Goal: Communication & Community: Answer question/provide support

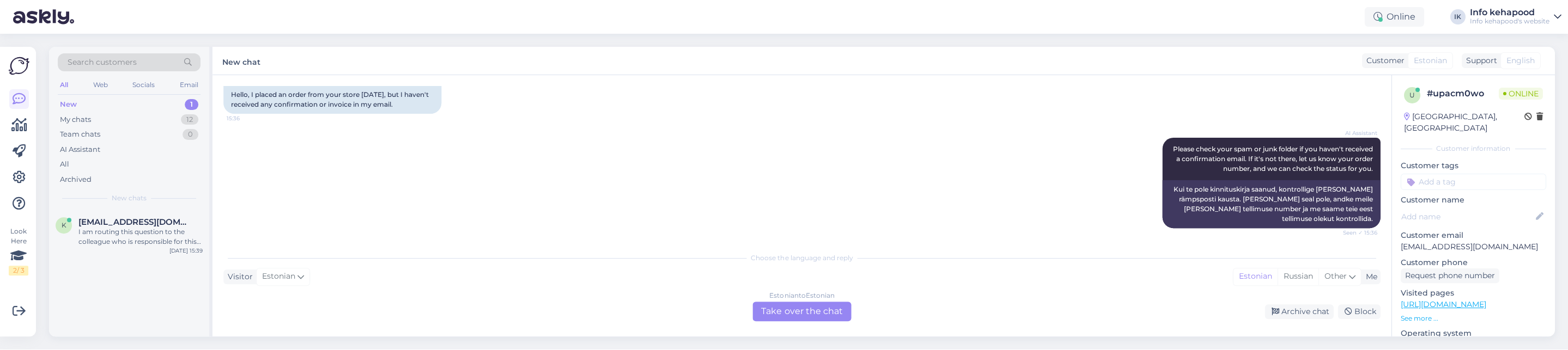
scroll to position [182, 0]
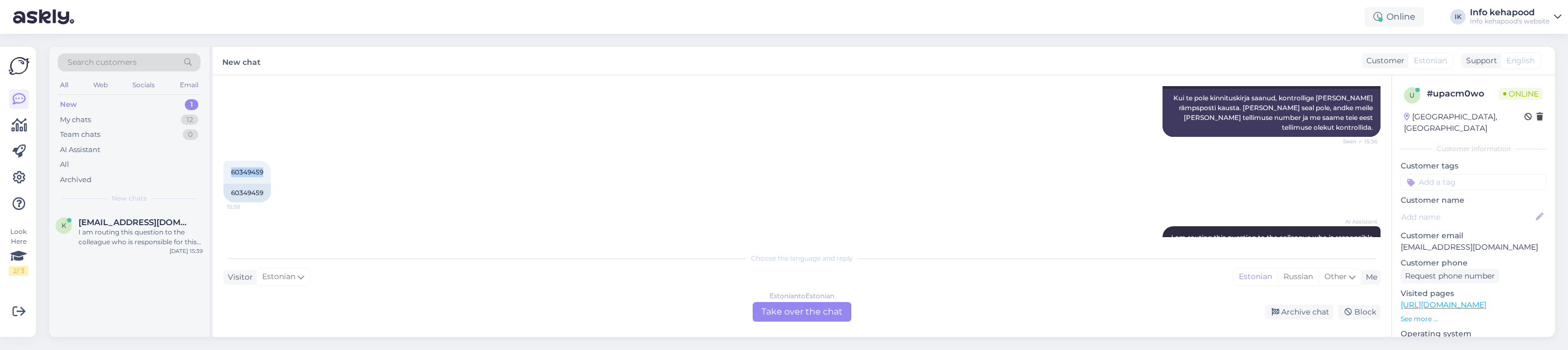
drag, startPoint x: 230, startPoint y: 168, endPoint x: 284, endPoint y: 176, distance: 54.6
click at [283, 177] on div "60349459 15:38 60349459" at bounding box center [801, 181] width 1157 height 65
copy span "60349459"
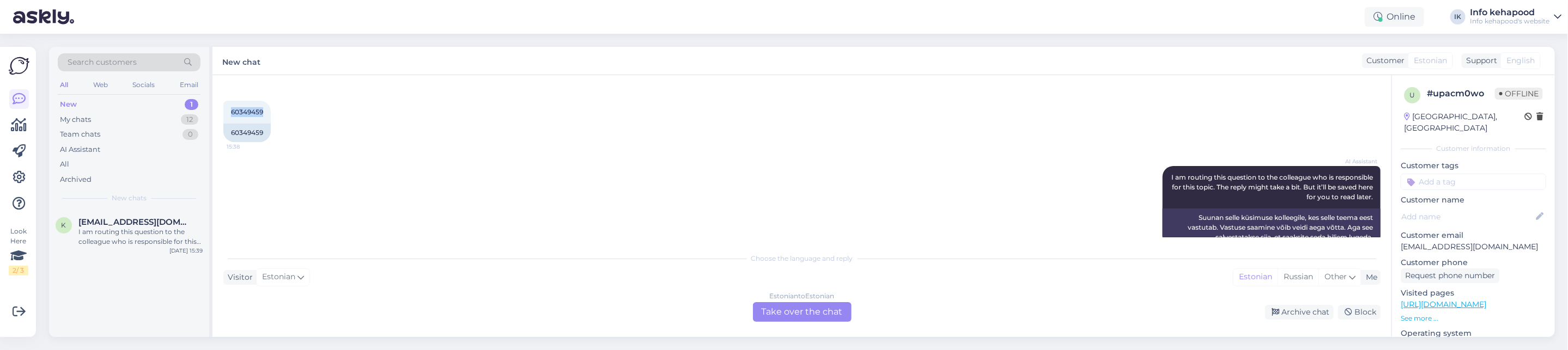
scroll to position [263, 0]
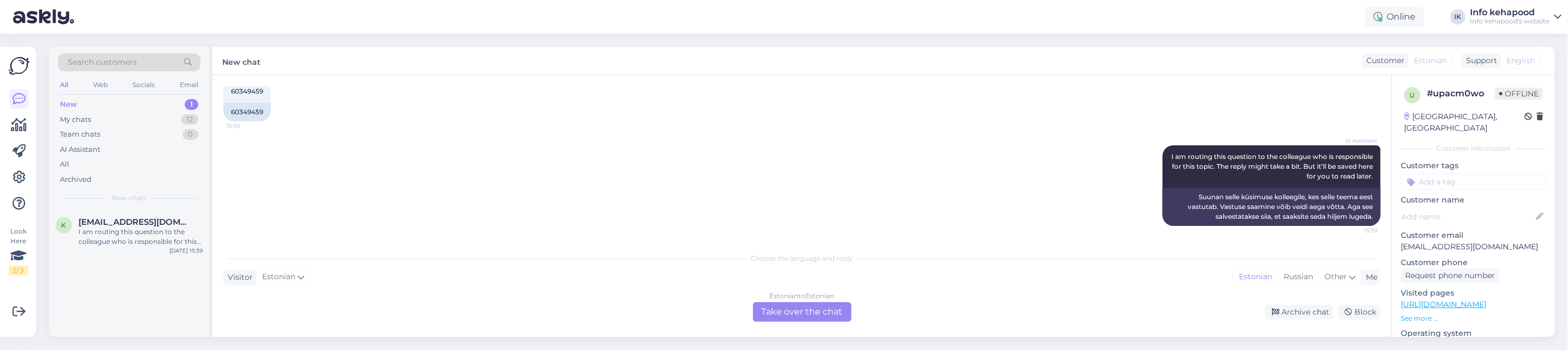
click at [809, 325] on div "Chat started [DATE] Tere, tegin [PERSON_NAME] tellimuse, aga pole mingit kinnit…" at bounding box center [802, 206] width 1179 height 262
click at [801, 306] on div "Estonian to Estonian Take over the chat" at bounding box center [802, 311] width 99 height 19
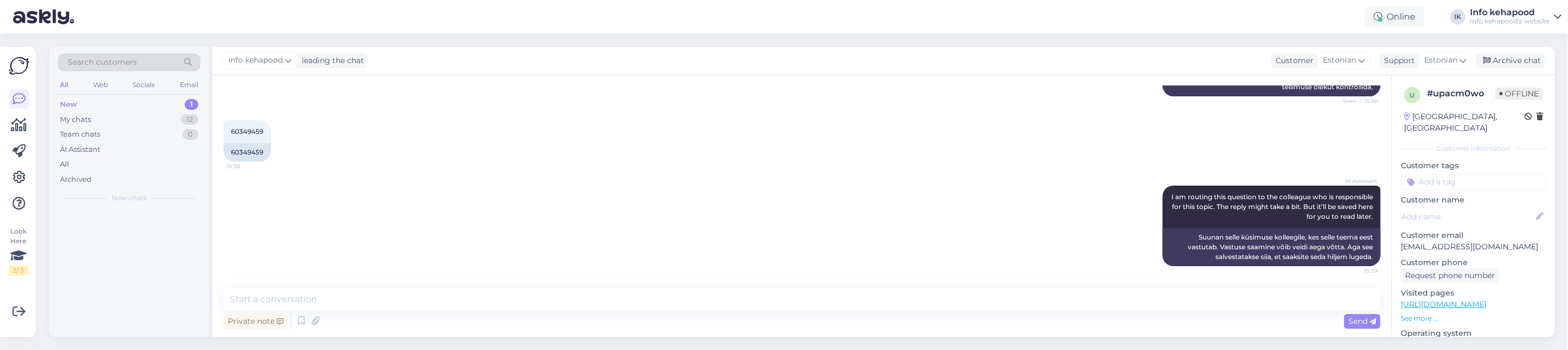
scroll to position [222, 0]
click at [400, 308] on textarea at bounding box center [802, 300] width 1157 height 23
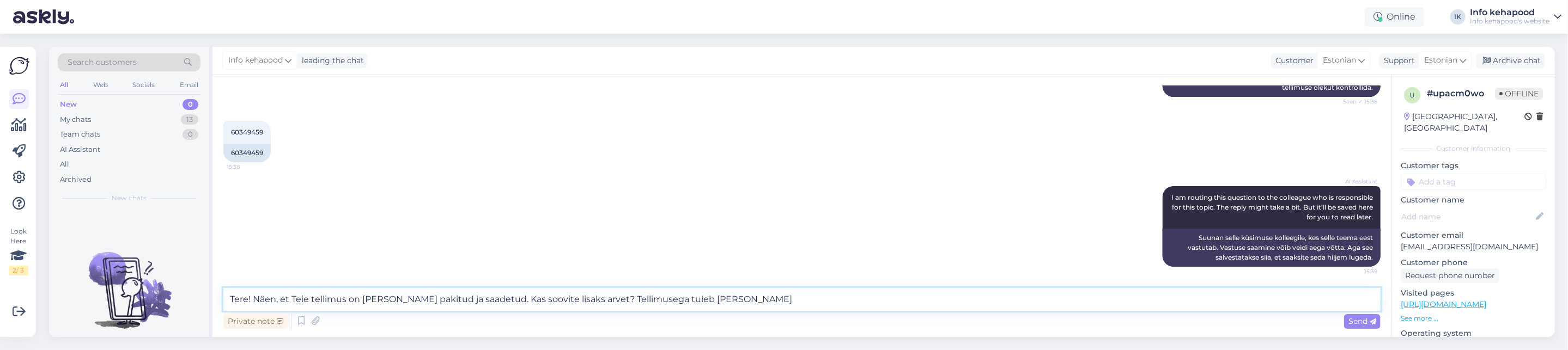
type textarea "Tere! Näen, et Teie tellimus on [PERSON_NAME] pakitud ja saadetud. Kas soovite …"
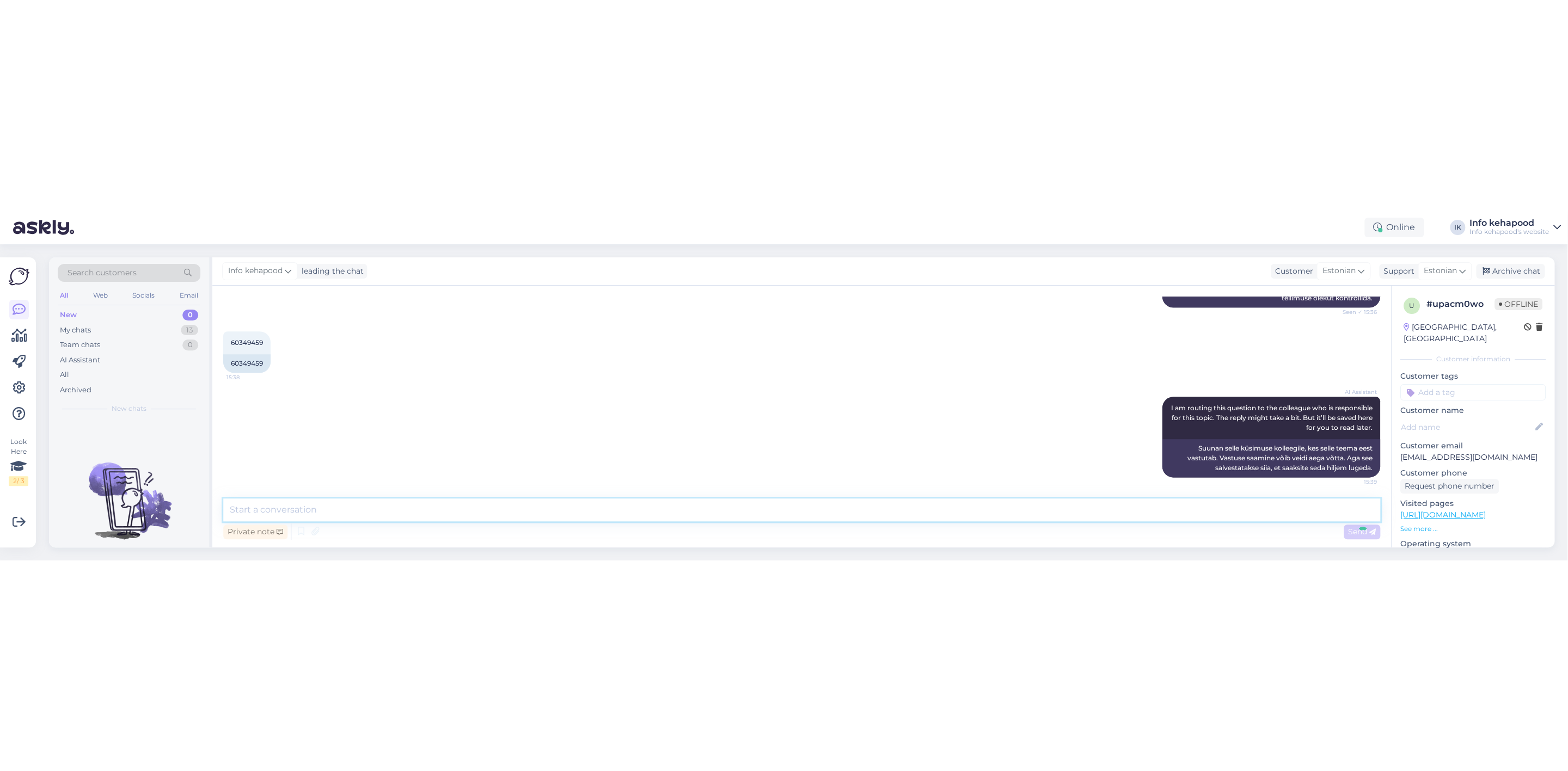
scroll to position [279, 0]
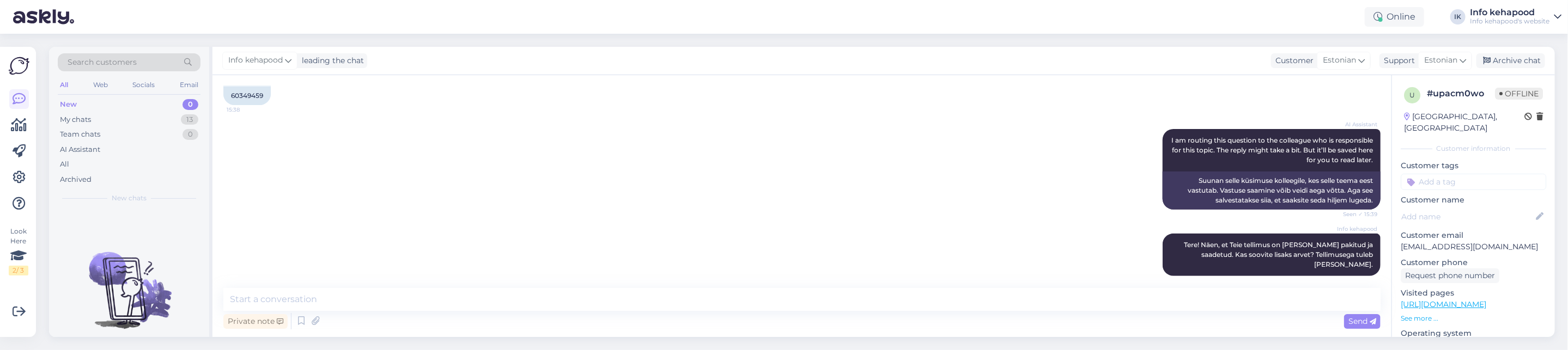
click at [870, 117] on div "AI Assistant I am routing this question to the colleague who is responsible for…" at bounding box center [802, 170] width 1157 height 105
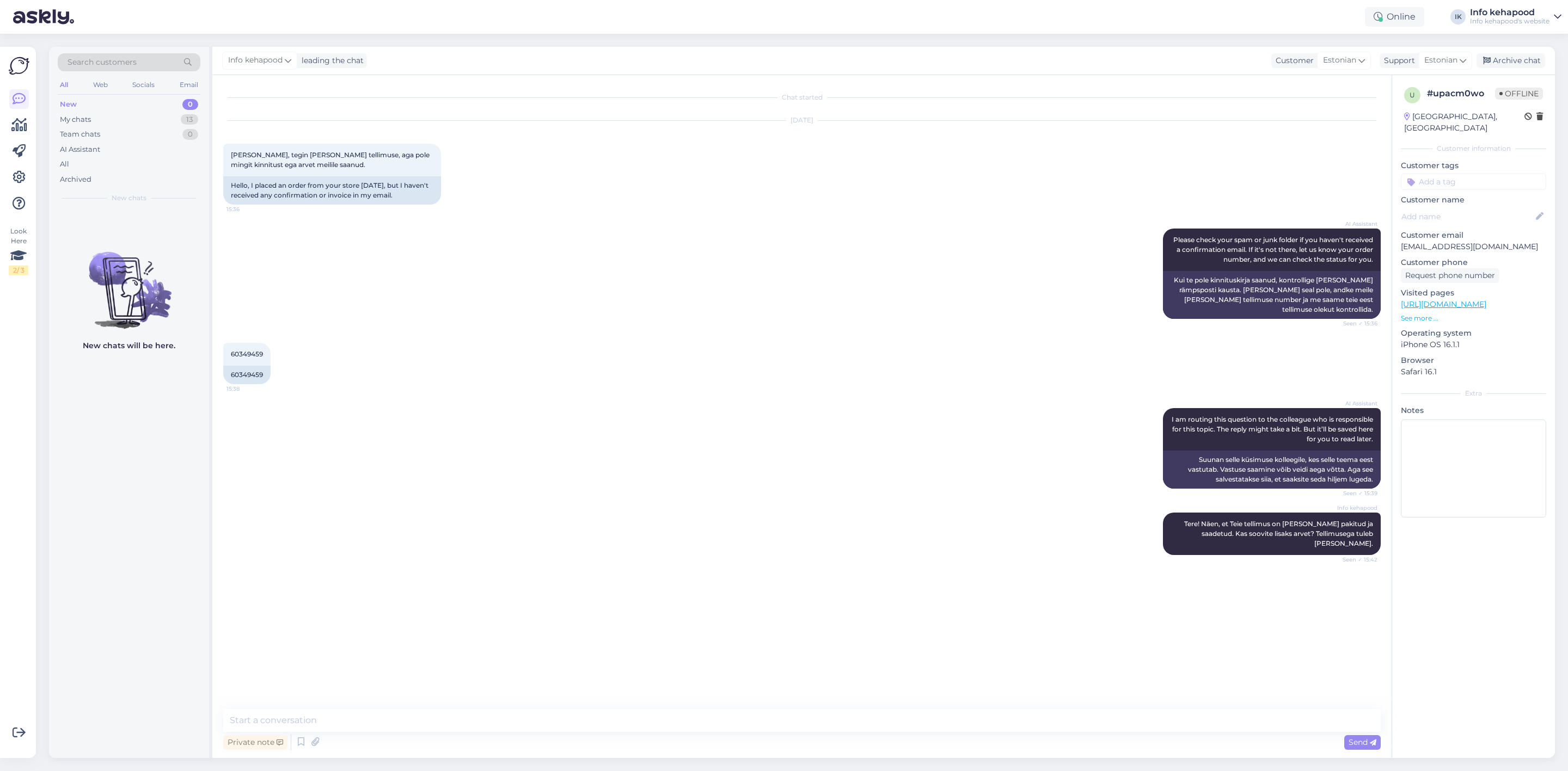
scroll to position [0, 0]
click at [1518, 64] on div "Archive chat" at bounding box center [1511, 60] width 69 height 15
click at [90, 105] on div "New 0" at bounding box center [128, 105] width 143 height 16
click at [88, 117] on div "My chats" at bounding box center [76, 119] width 31 height 11
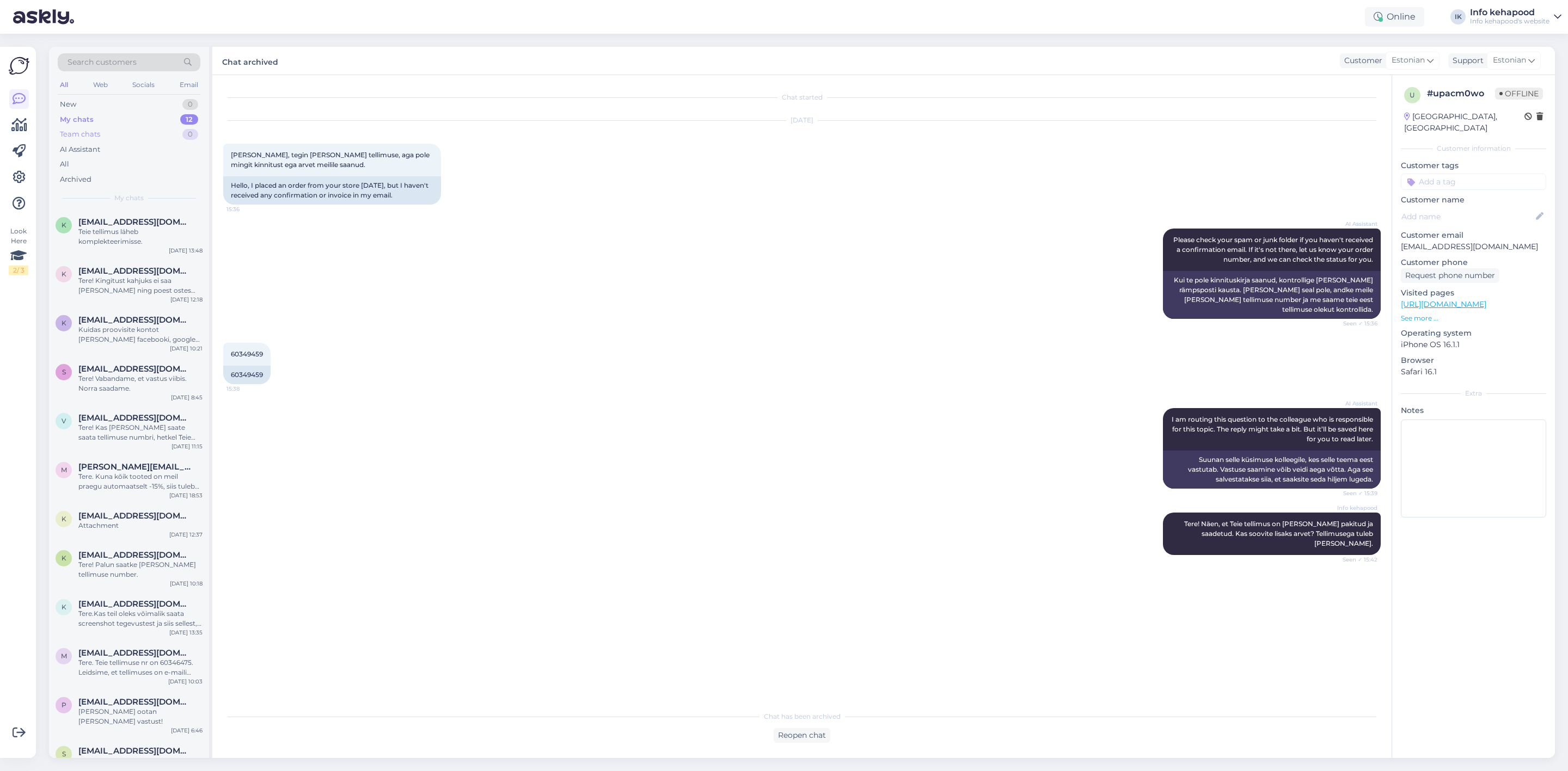
click at [95, 132] on div "Team chats" at bounding box center [81, 134] width 41 height 11
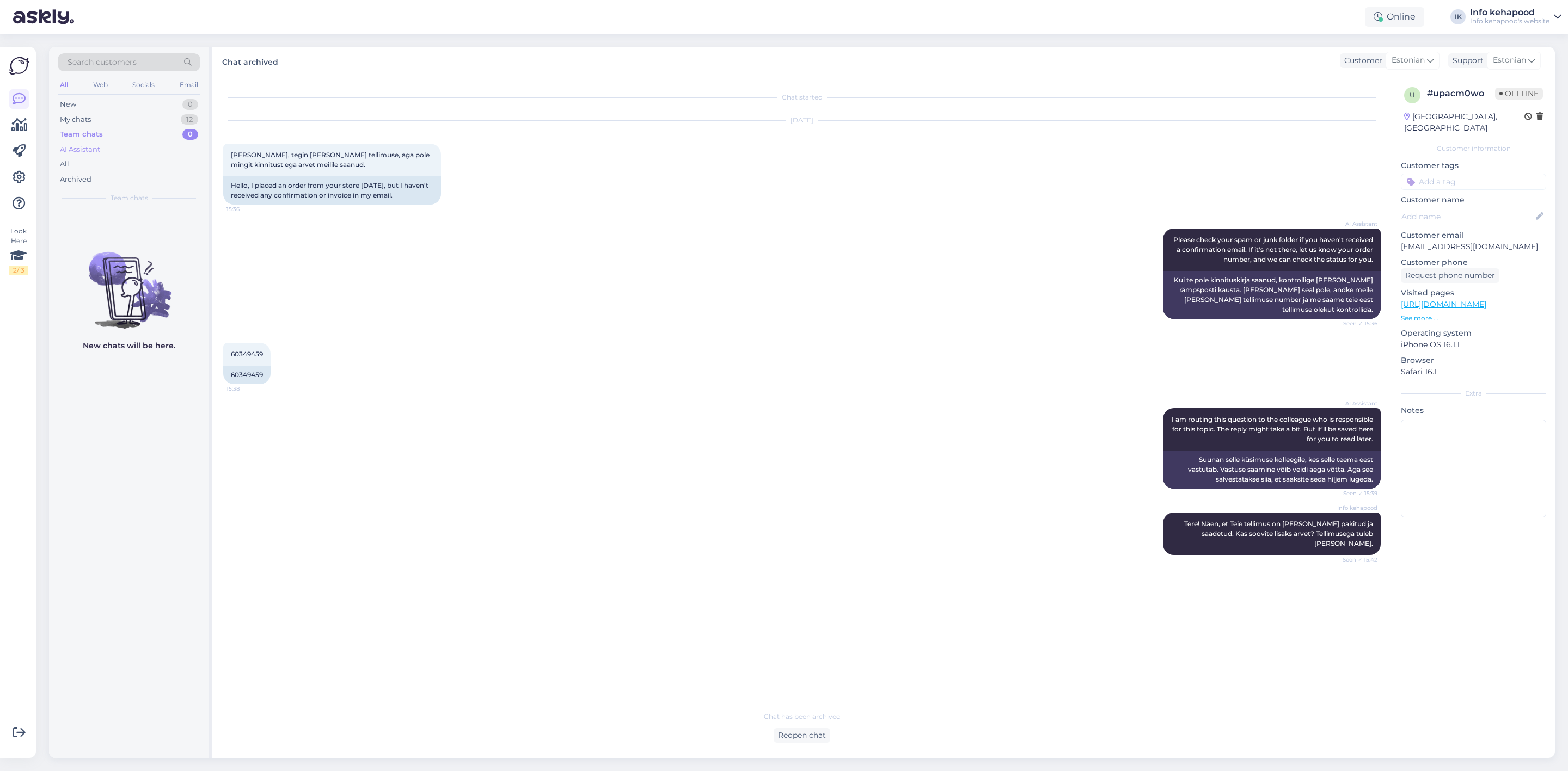
drag, startPoint x: 99, startPoint y: 146, endPoint x: 99, endPoint y: 158, distance: 12.0
click at [99, 146] on div "AI Assistant" at bounding box center [81, 149] width 41 height 11
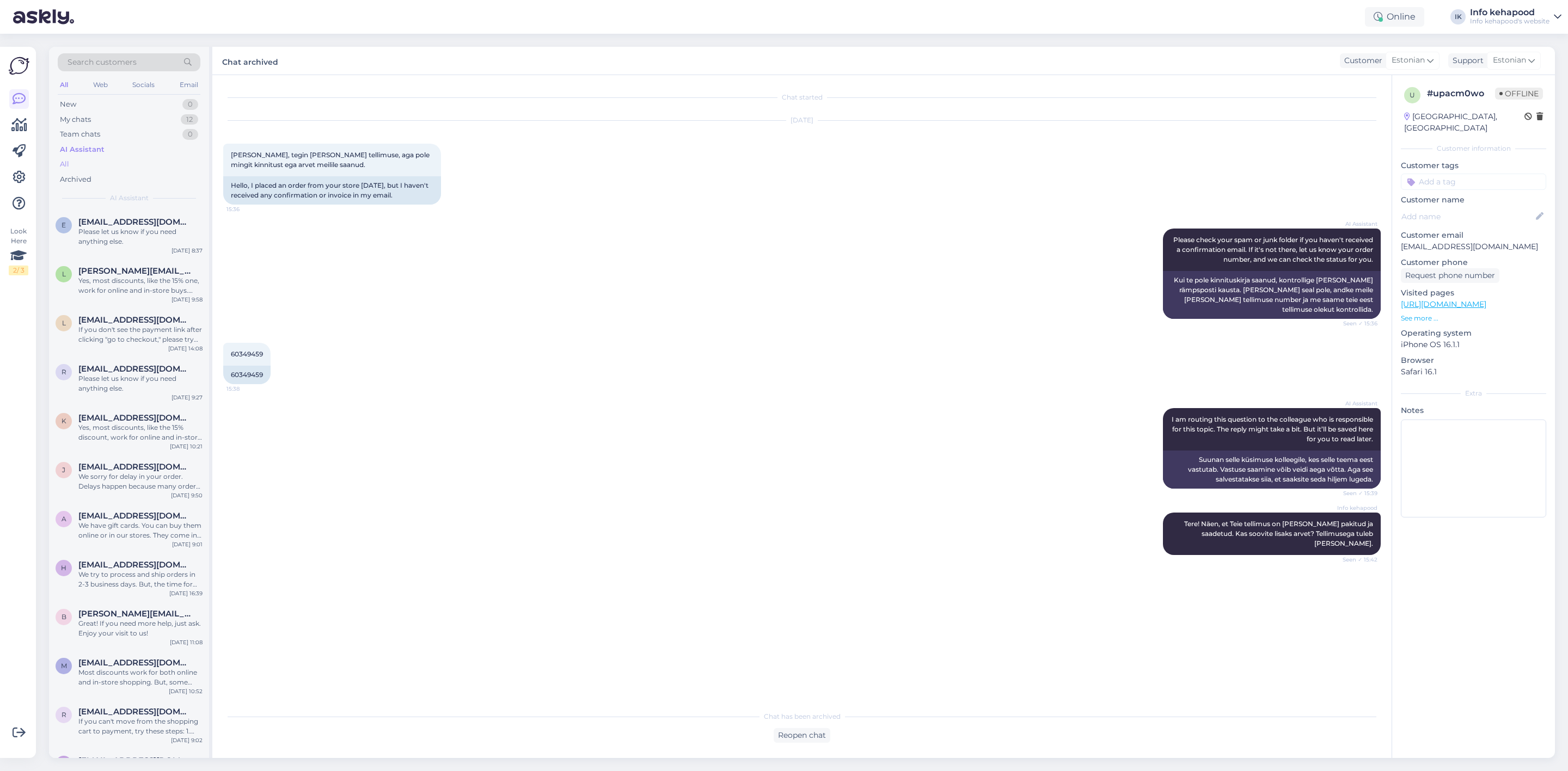
click at [86, 161] on div "All" at bounding box center [128, 165] width 143 height 16
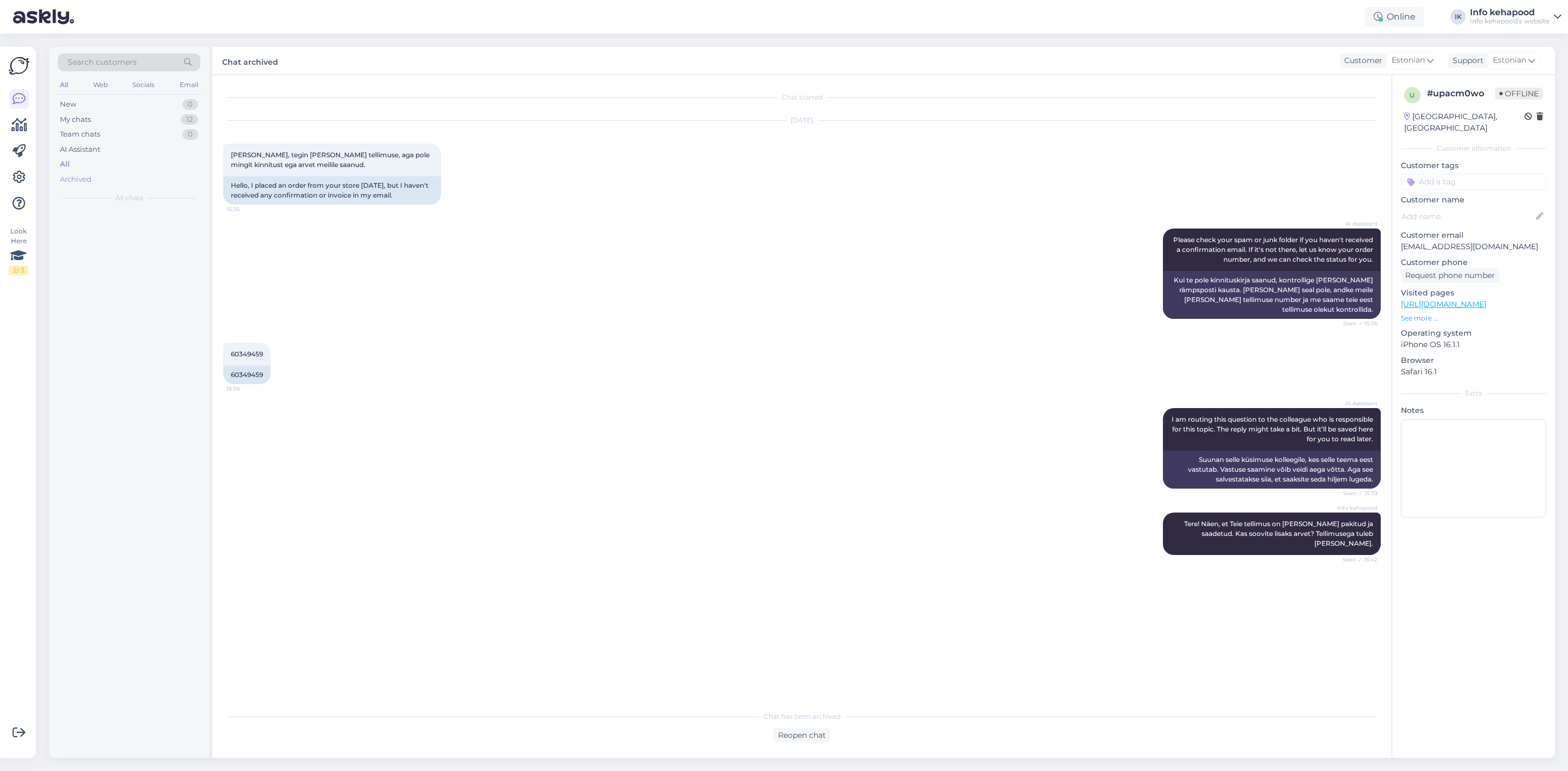
click at [82, 184] on div "Archived" at bounding box center [128, 179] width 143 height 16
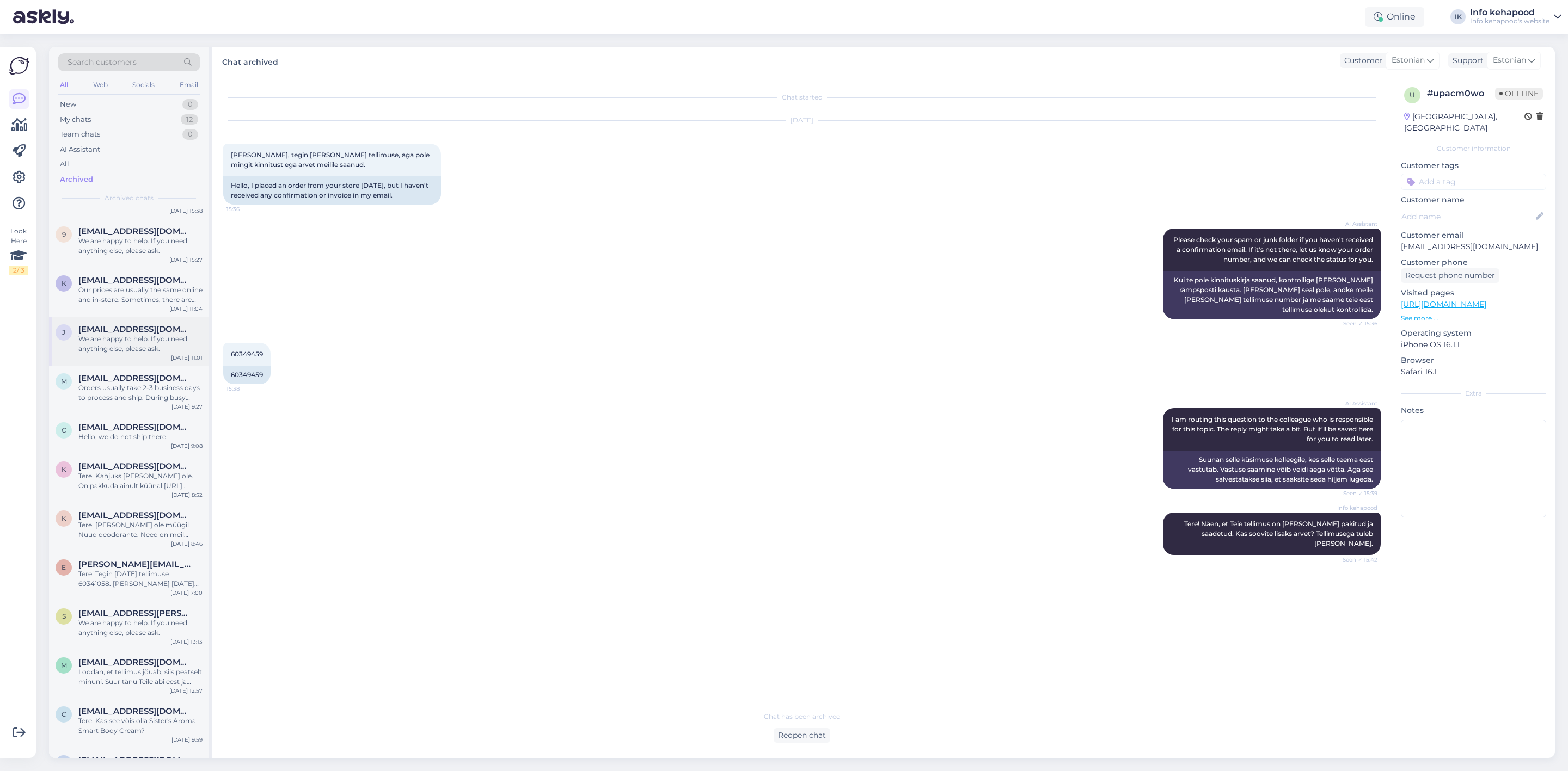
scroll to position [6167, 0]
